Goal: Complete application form

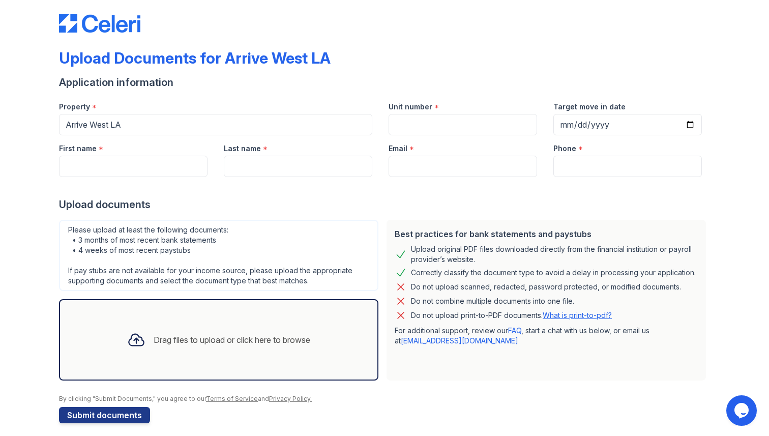
scroll to position [11, 0]
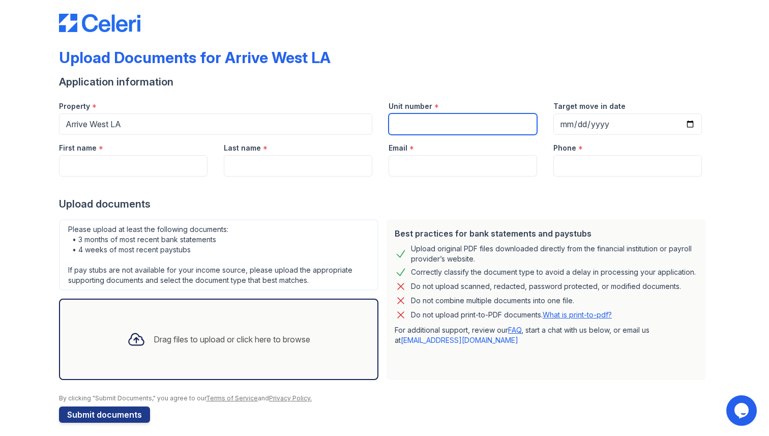
click at [417, 124] on input "Unit number" at bounding box center [463, 123] width 149 height 21
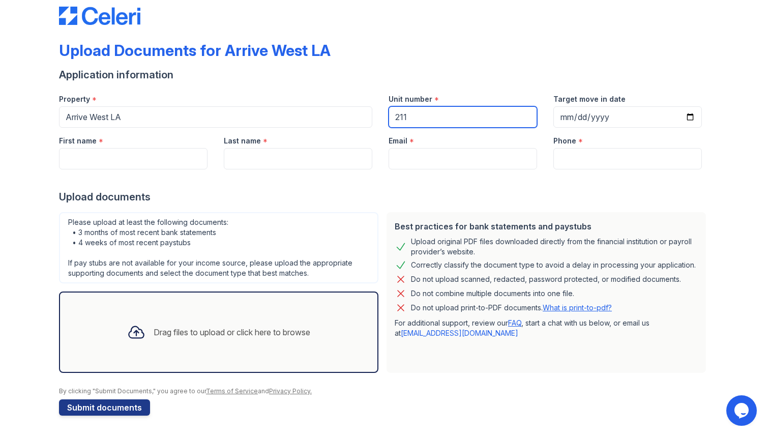
type input "211"
click at [181, 327] on div "Drag files to upload or click here to browse" at bounding box center [232, 332] width 157 height 12
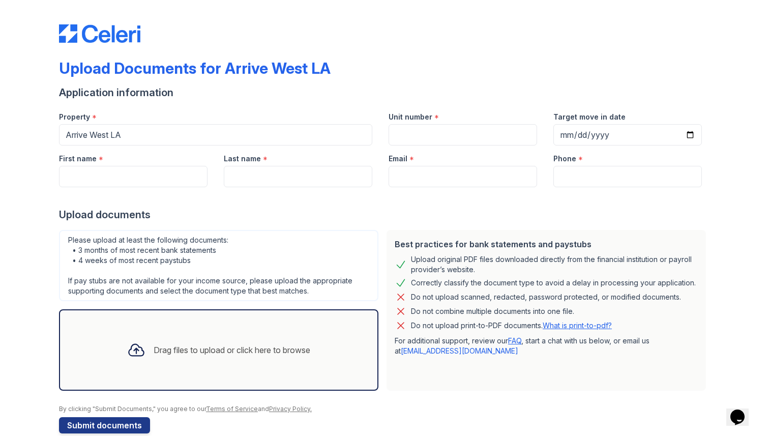
click at [310, 326] on div "Drag files to upload or click here to browse" at bounding box center [218, 349] width 319 height 81
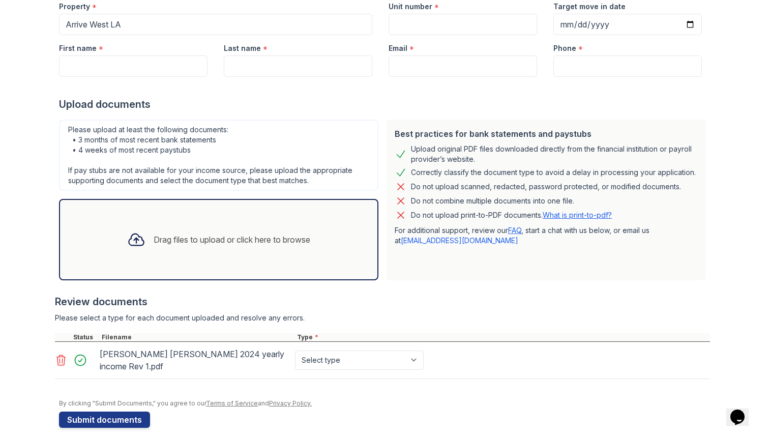
scroll to position [112, 0]
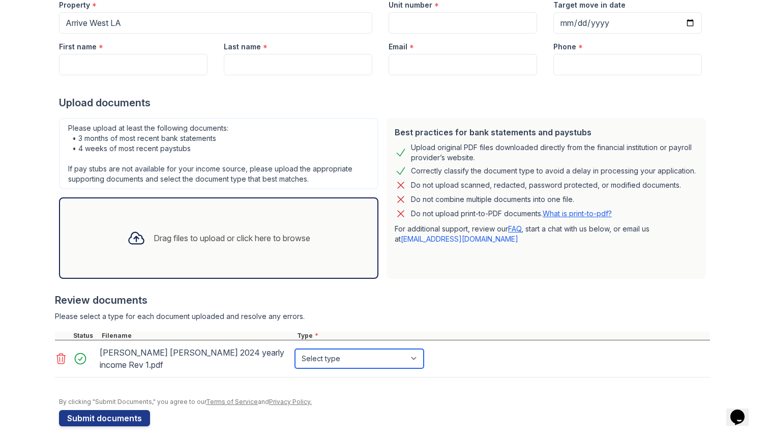
click at [337, 353] on select "Select type Paystub Bank Statement Offer Letter Tax Documents Benefit Award Let…" at bounding box center [359, 358] width 129 height 19
select select "paystub"
click at [295, 349] on select "Select type Paystub Bank Statement Offer Letter Tax Documents Benefit Award Let…" at bounding box center [359, 358] width 129 height 19
click at [266, 229] on div "Drag files to upload or click here to browse" at bounding box center [218, 238] width 199 height 35
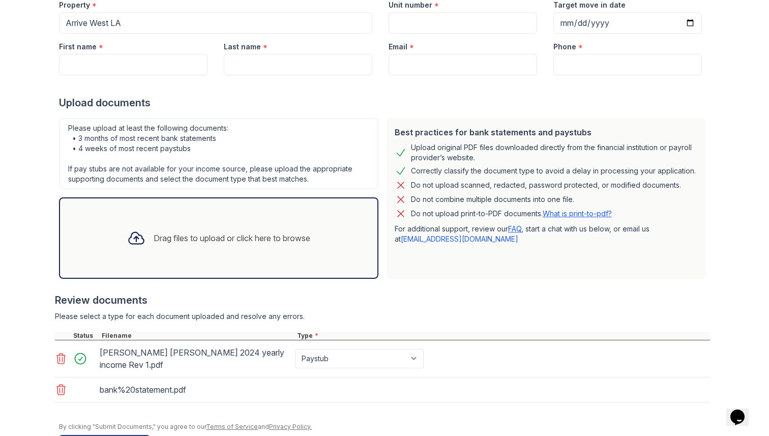
scroll to position [138, 0]
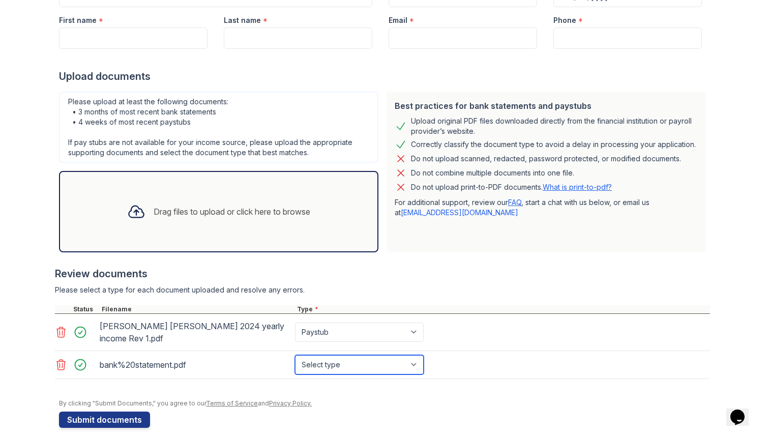
click at [409, 356] on select "Select type Paystub Bank Statement Offer Letter Tax Documents Benefit Award Let…" at bounding box center [359, 364] width 129 height 19
select select "bank_statement"
click at [295, 355] on select "Select type Paystub Bank Statement Offer Letter Tax Documents Benefit Award Let…" at bounding box center [359, 364] width 129 height 19
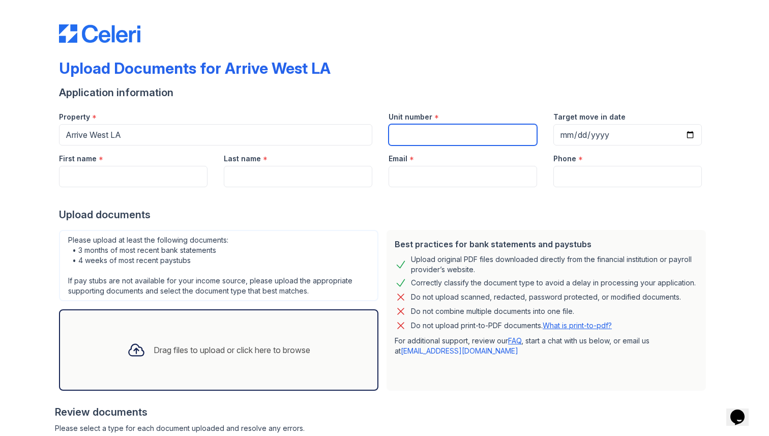
click at [469, 130] on input "Unit number" at bounding box center [463, 134] width 149 height 21
type input "211"
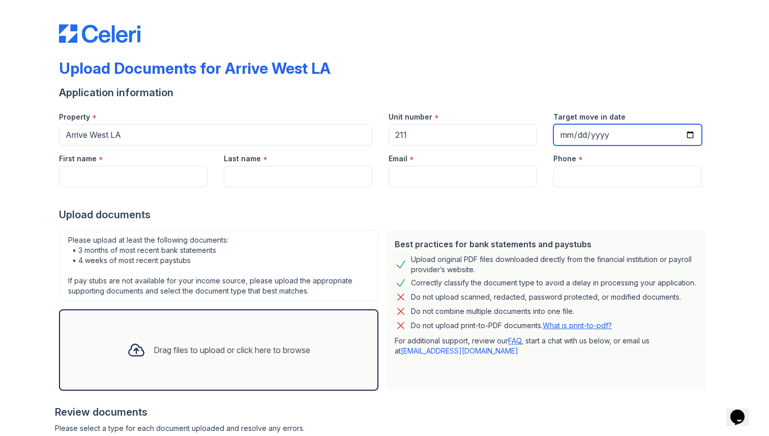
click at [592, 139] on input "Target move in date" at bounding box center [628, 134] width 149 height 21
click at [691, 136] on input "Target move in date" at bounding box center [628, 134] width 149 height 21
type input "2025-09-09"
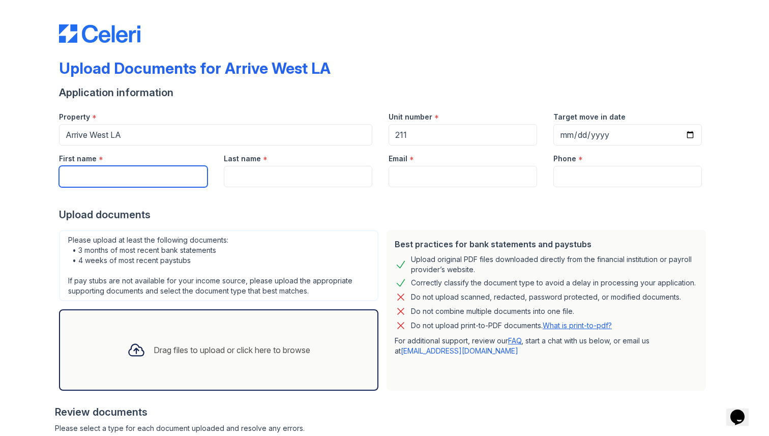
click at [137, 184] on input "First name" at bounding box center [133, 176] width 149 height 21
type input "seungho"
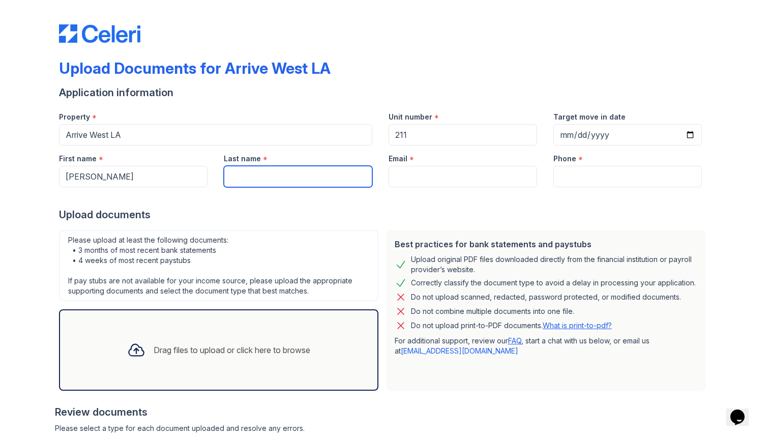
click at [306, 171] on input "Last name" at bounding box center [298, 176] width 149 height 21
type input "jang"
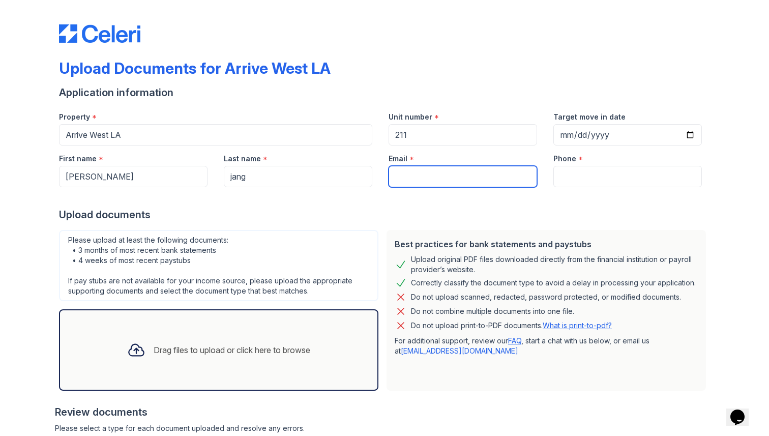
click at [454, 170] on input "Email" at bounding box center [463, 176] width 149 height 21
click at [431, 177] on input "22shjangm@gmail.com" at bounding box center [463, 176] width 149 height 21
type input "22shjang@gmail.com"
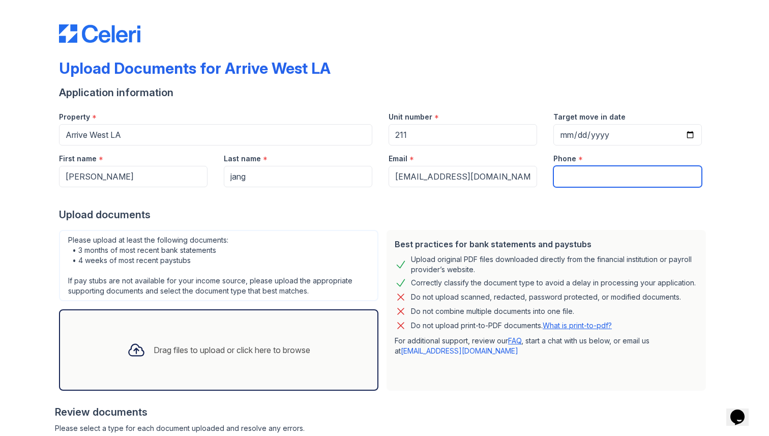
click at [572, 183] on input "Phone" at bounding box center [628, 176] width 149 height 21
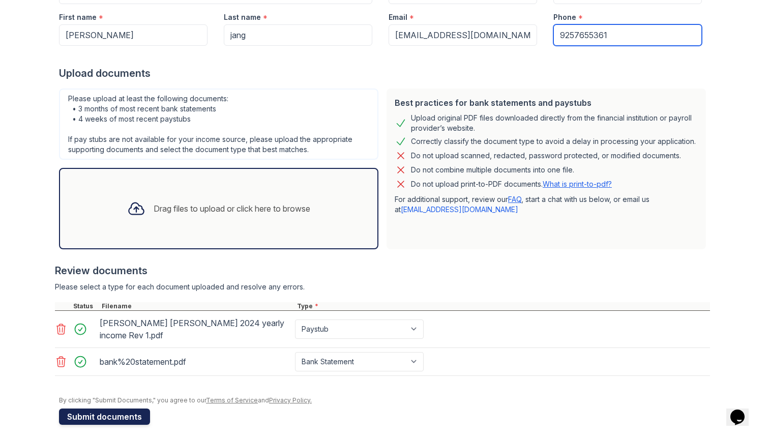
type input "9257655361"
click at [118, 409] on button "Submit documents" at bounding box center [104, 417] width 91 height 16
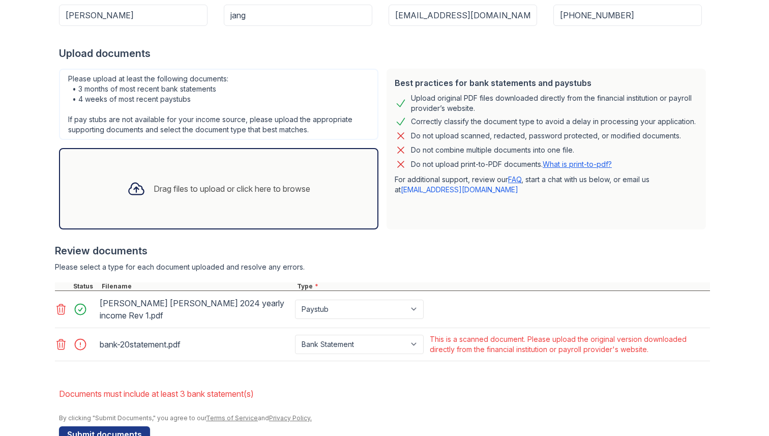
scroll to position [193, 0]
